Goal: Find contact information: Find contact information

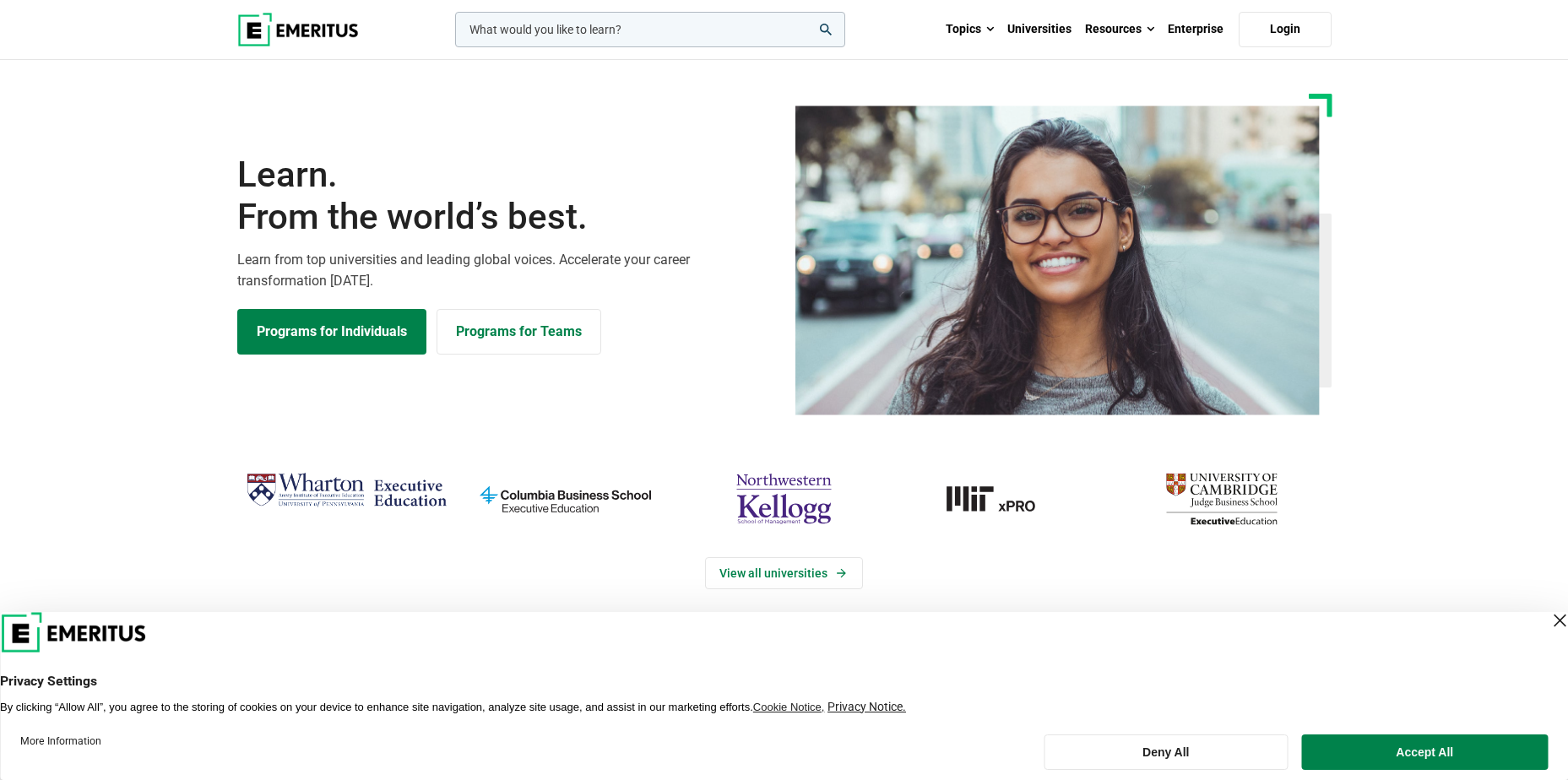
click at [345, 28] on img at bounding box center [298, 29] width 122 height 34
click at [1444, 747] on button "Accept All" at bounding box center [1425, 752] width 247 height 36
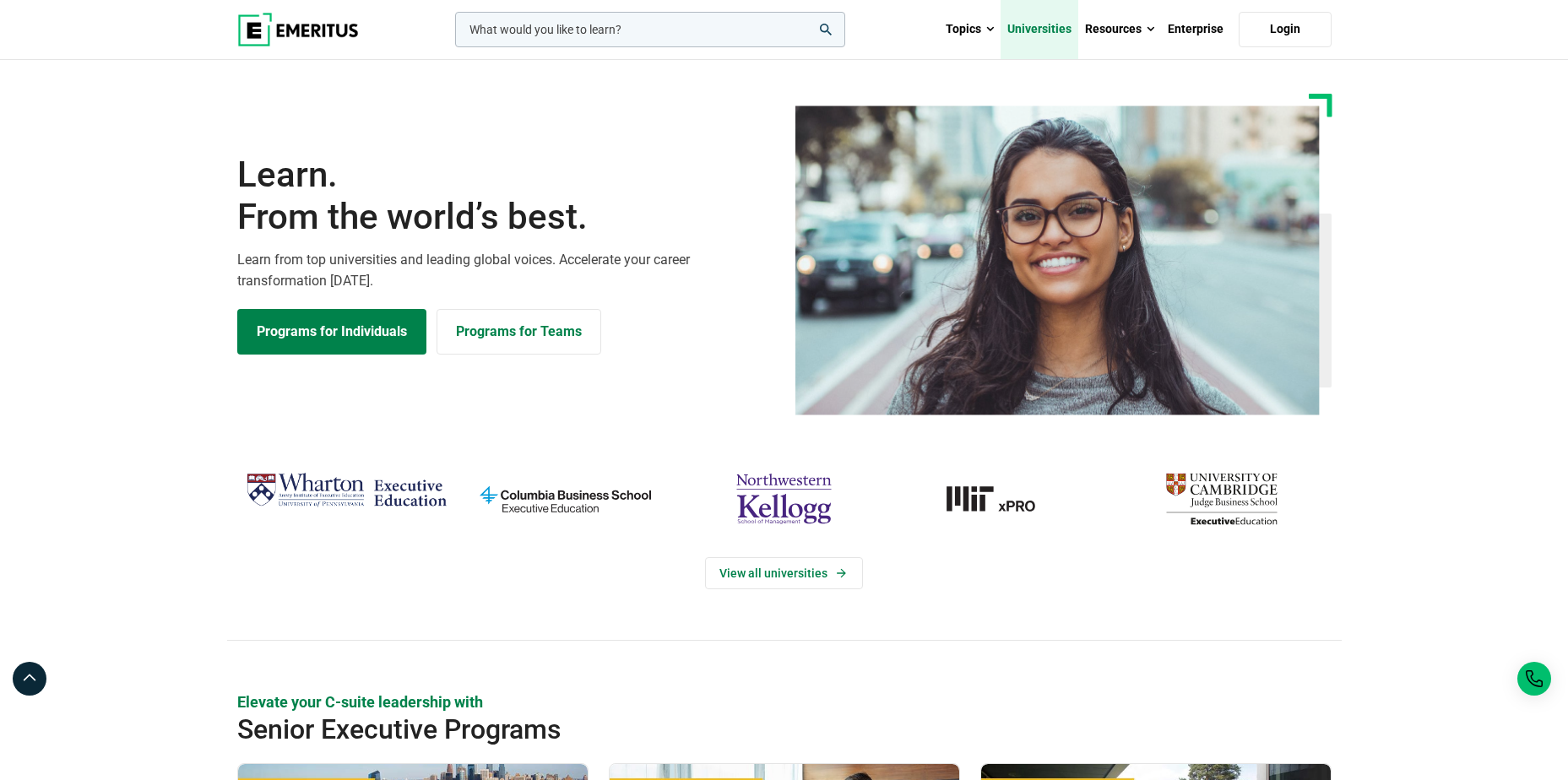
click at [1060, 31] on link "Universities" at bounding box center [1039, 29] width 77 height 59
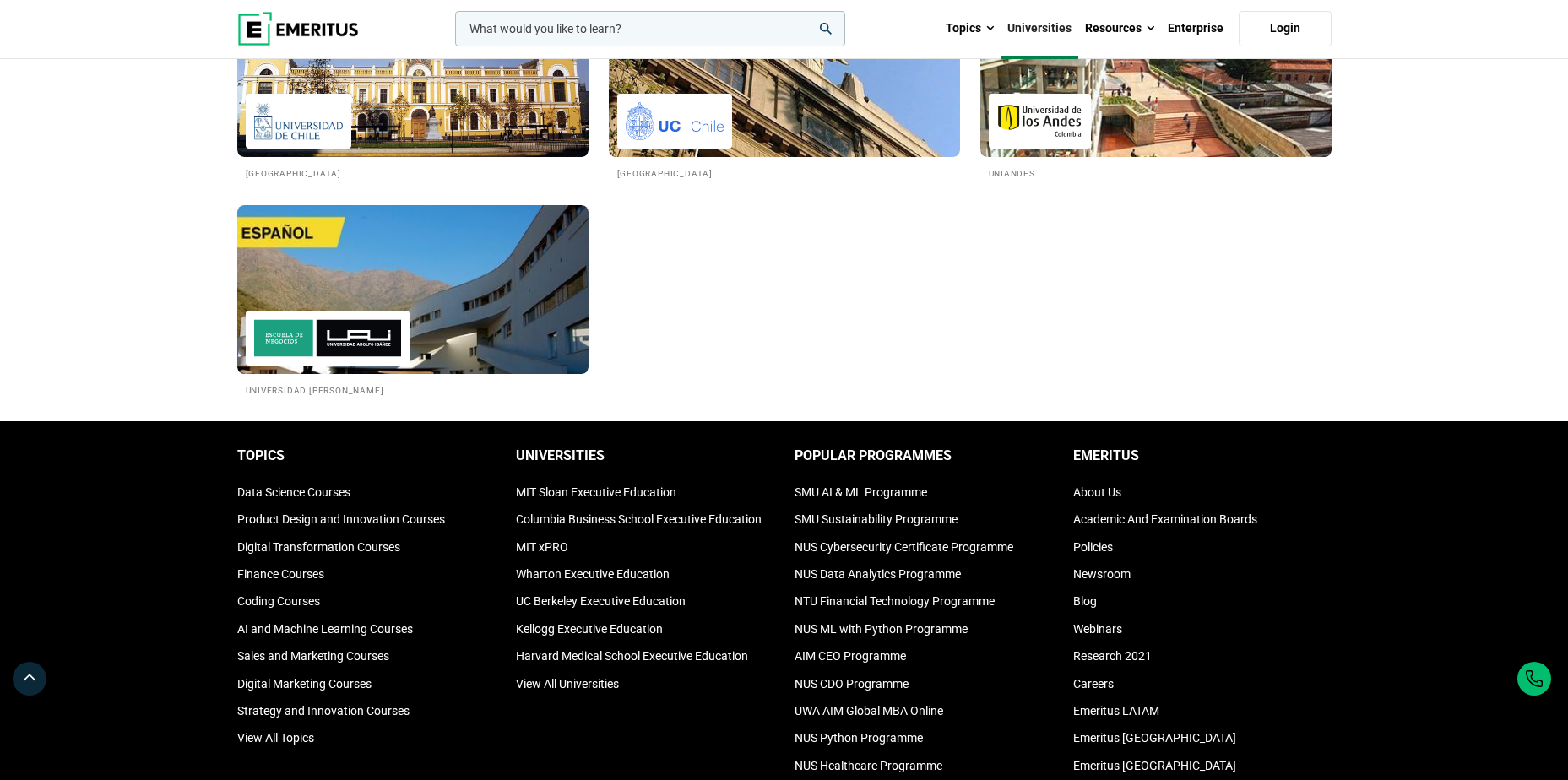
scroll to position [3463, 0]
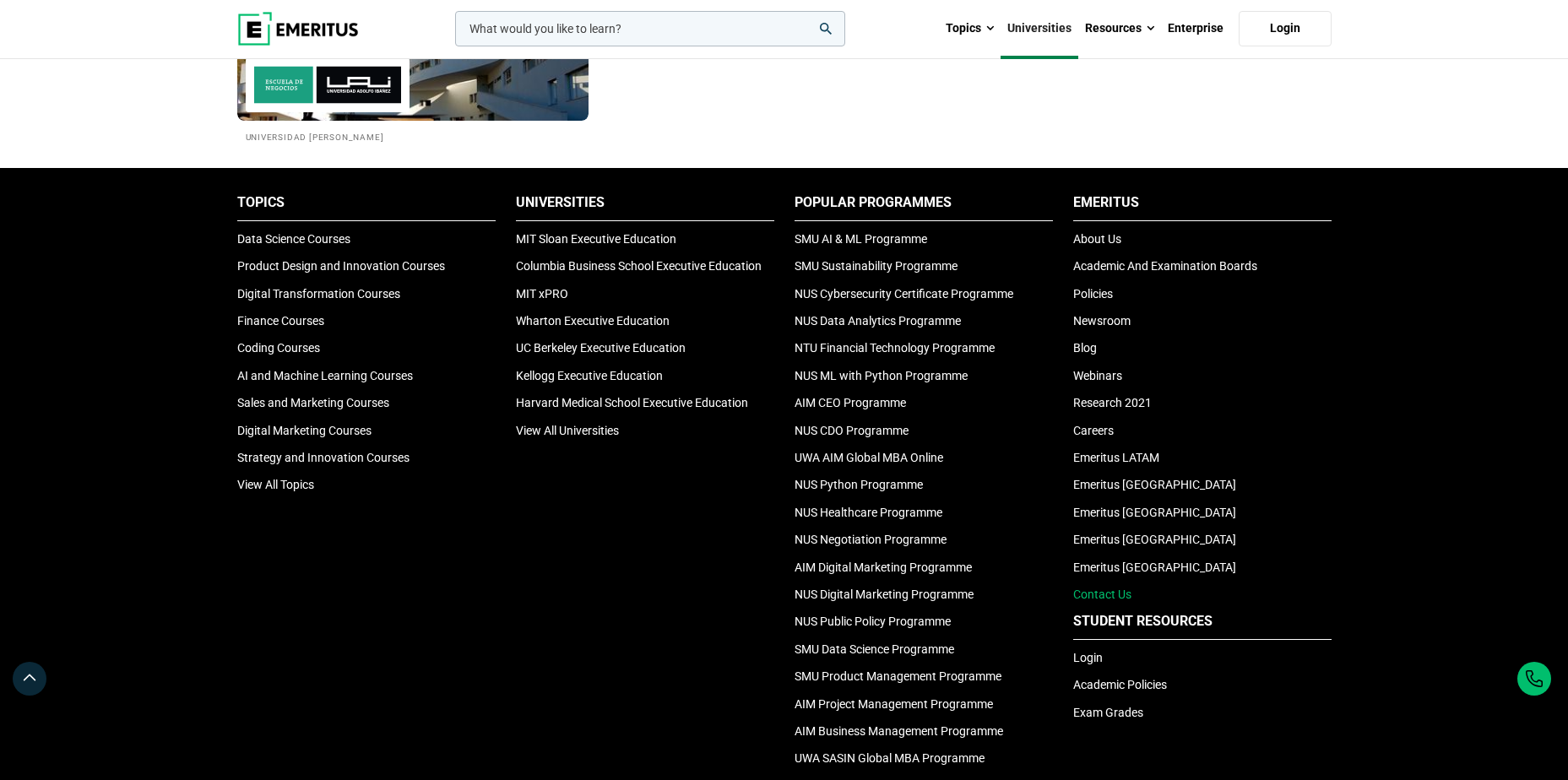
click at [1115, 596] on link "Contact Us" at bounding box center [1102, 595] width 58 height 14
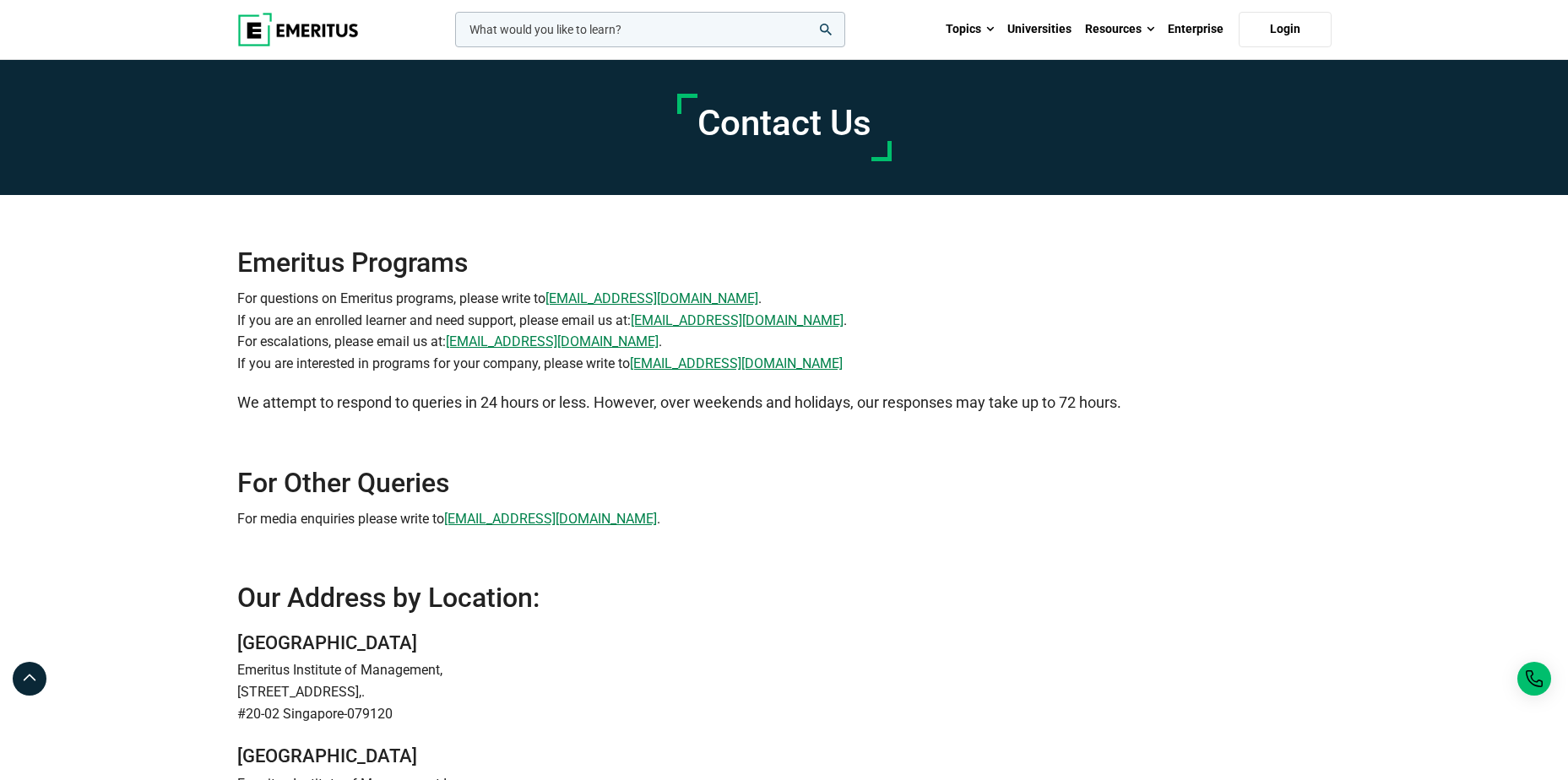
click at [389, 484] on h2 "For Other Queries" at bounding box center [784, 483] width 1094 height 34
click at [935, 489] on h2 "For Other Queries" at bounding box center [784, 483] width 1094 height 34
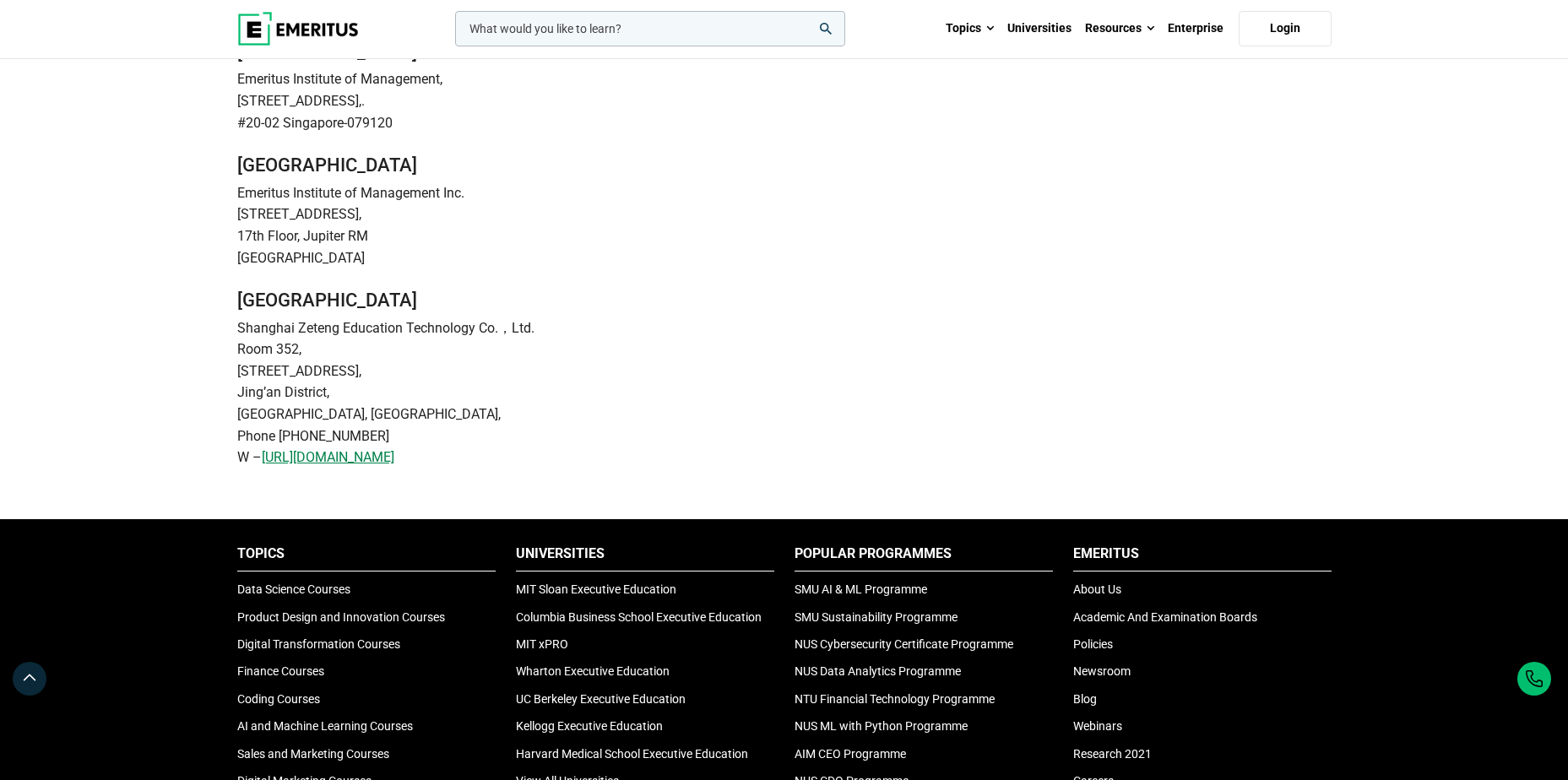
scroll to position [760, 0]
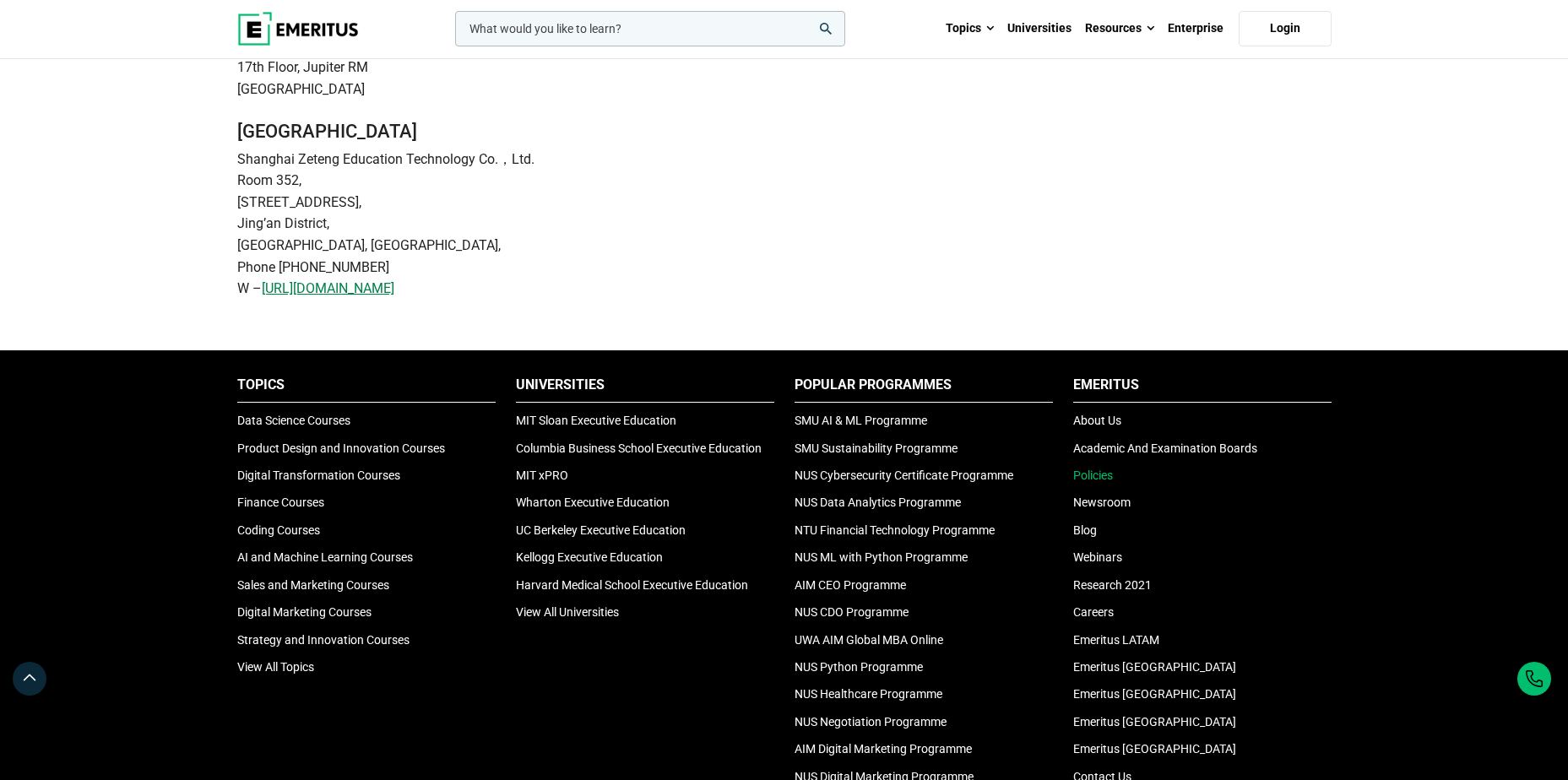
click at [1091, 475] on link "Policies" at bounding box center [1092, 476] width 40 height 14
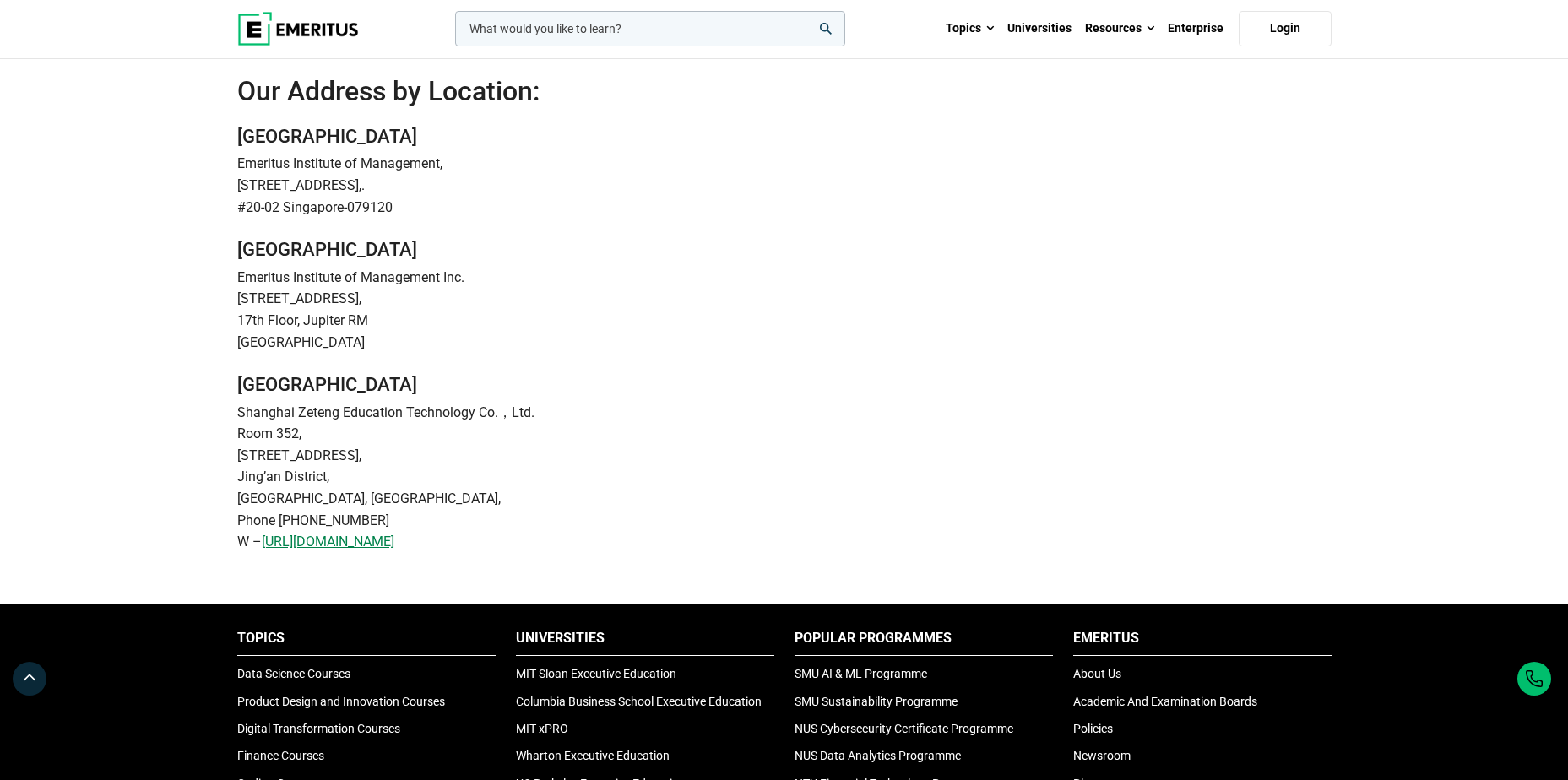
scroll to position [0, 0]
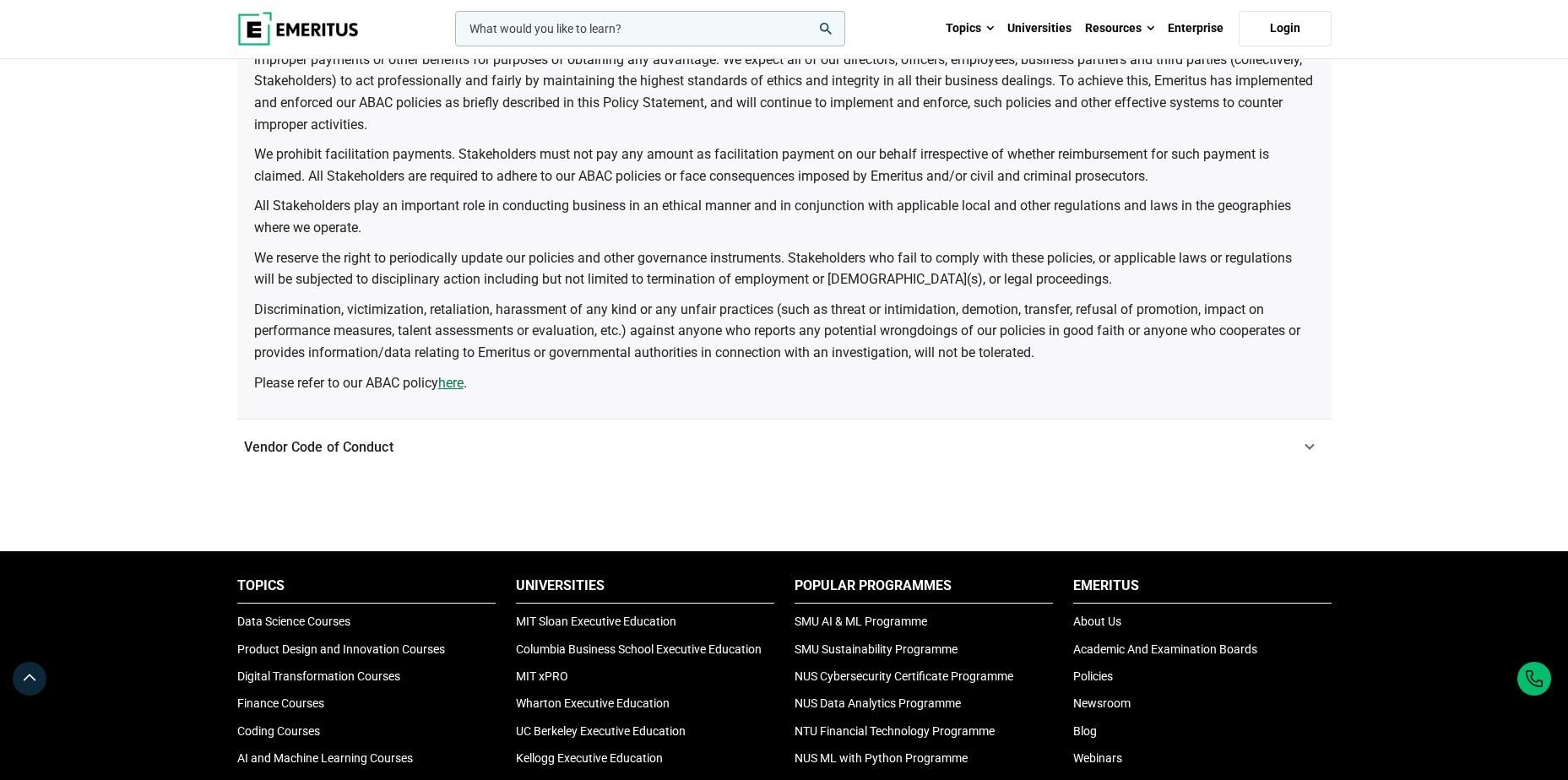
scroll to position [422, 0]
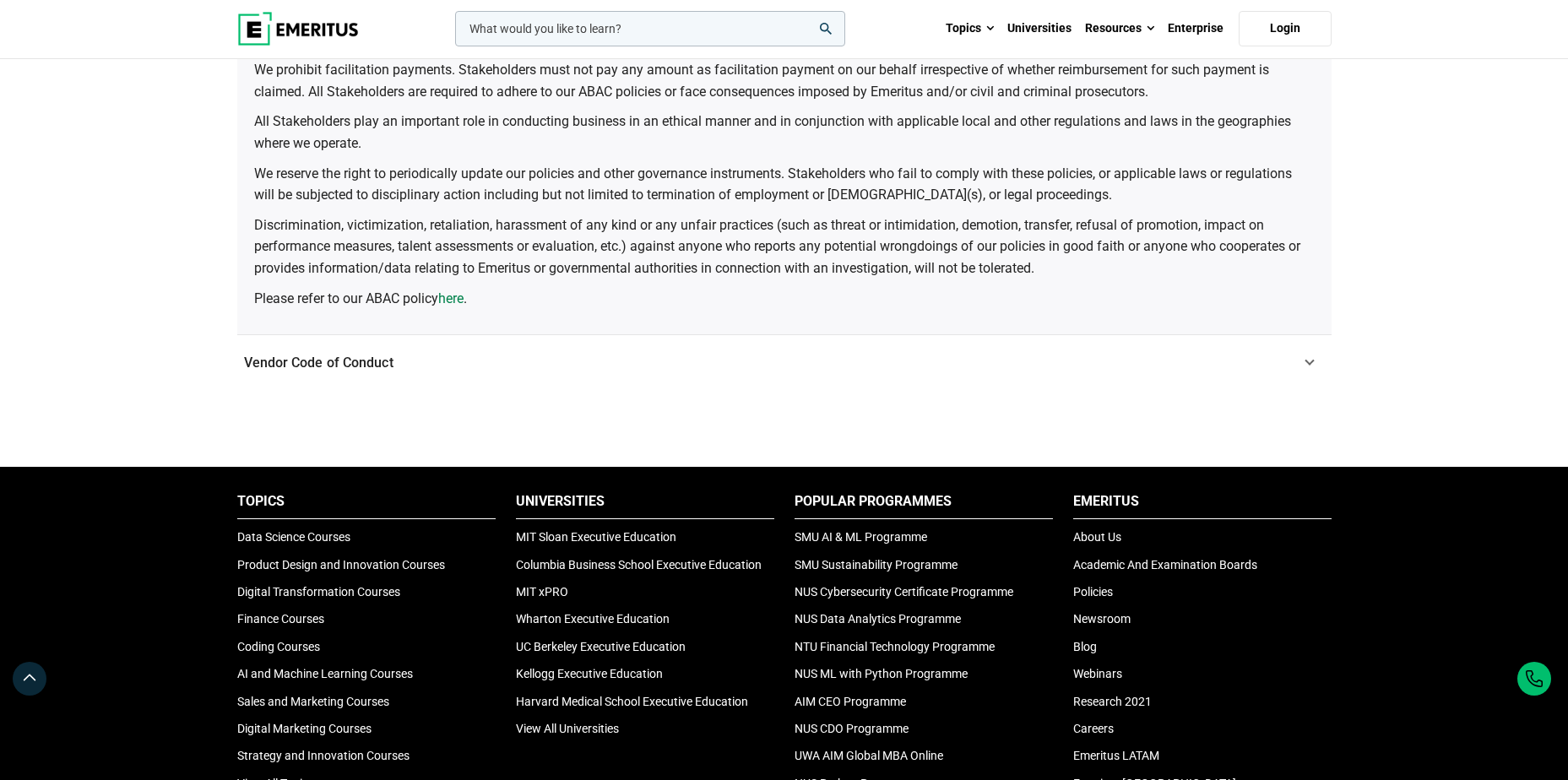
click at [457, 301] on link "here" at bounding box center [450, 298] width 25 height 22
